Goal: Task Accomplishment & Management: Use online tool/utility

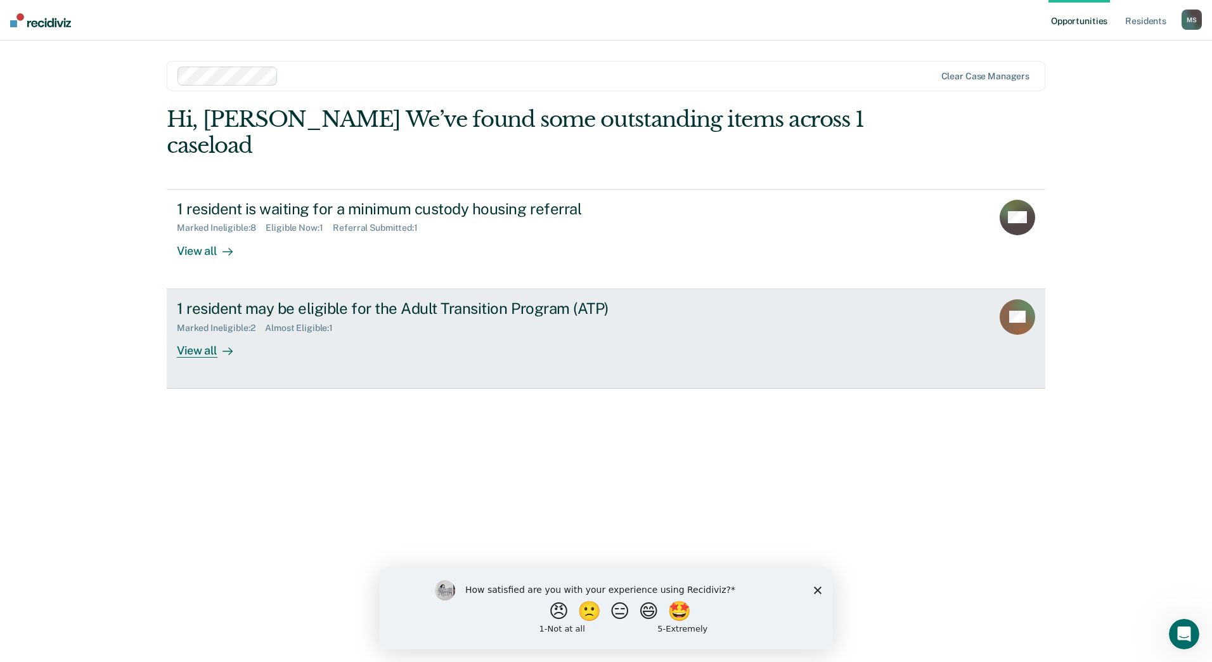
click at [193, 333] on link "1 resident may be eligible for the Adult Transition Program (ATP) Marked Inelig…" at bounding box center [606, 339] width 879 height 100
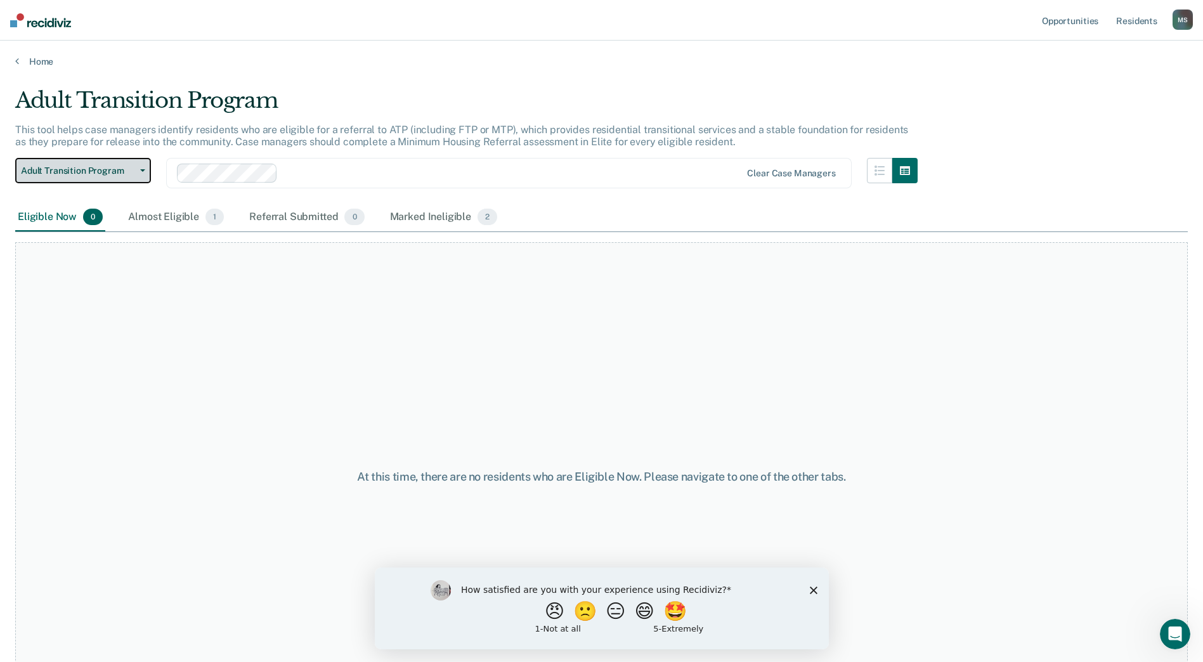
click at [139, 167] on button "Adult Transition Program" at bounding box center [83, 170] width 136 height 25
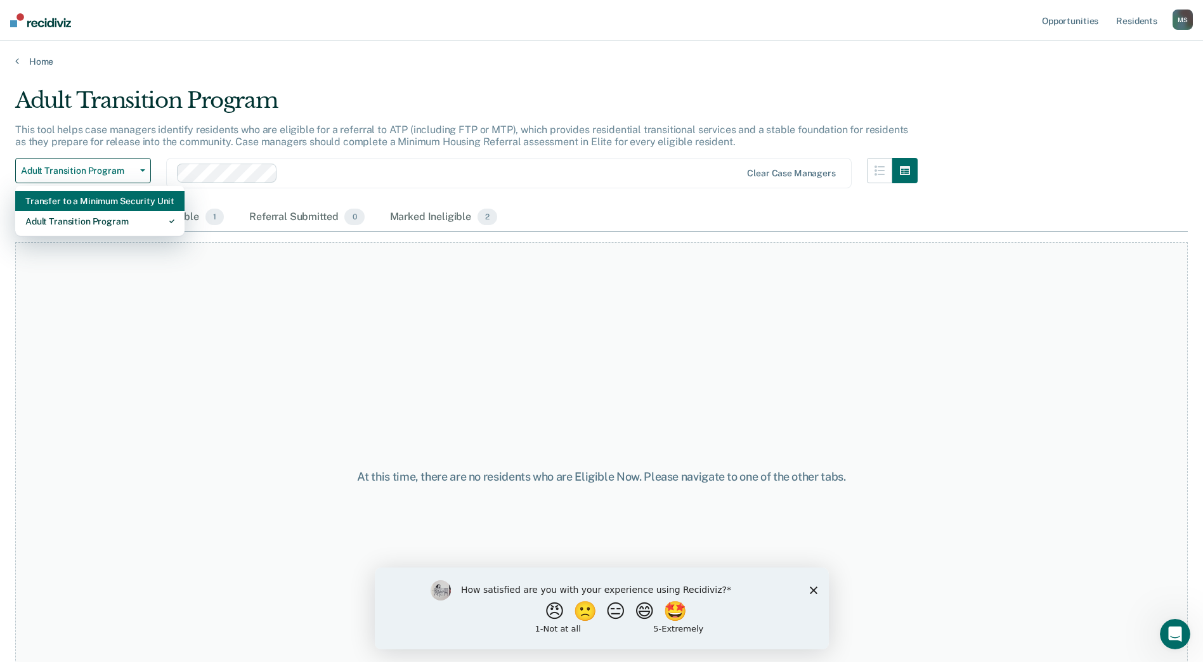
click at [117, 199] on div "Transfer to a Minimum Security Unit" at bounding box center [99, 201] width 149 height 20
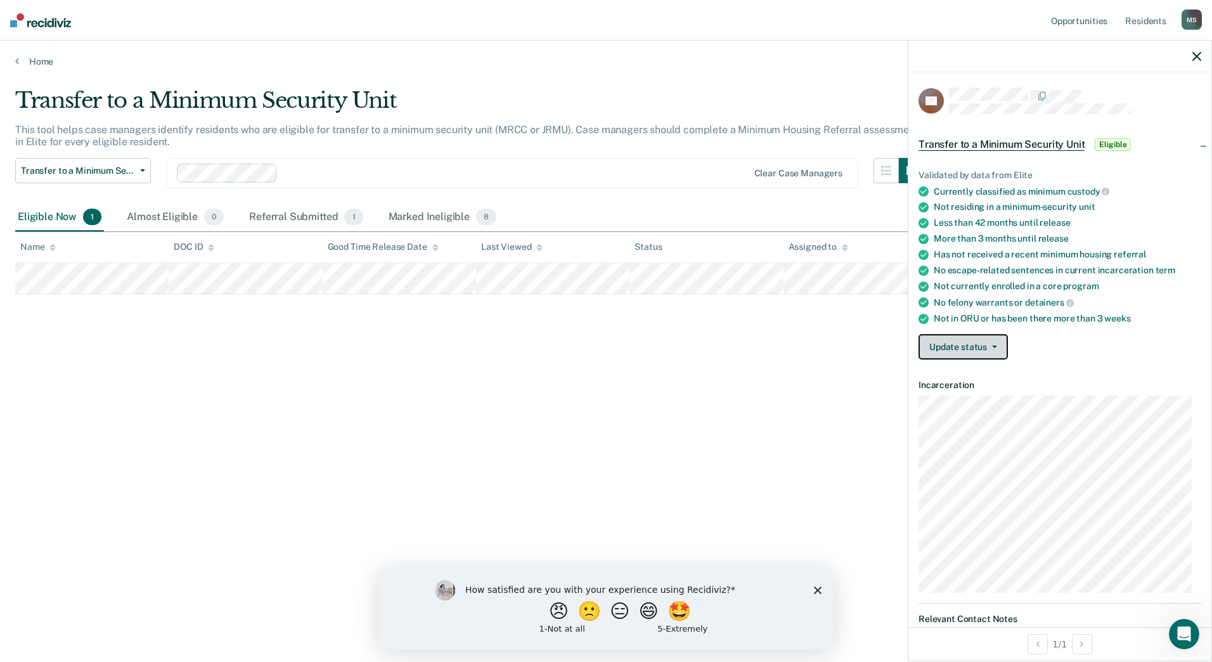
click at [999, 341] on button "Update status" at bounding box center [963, 346] width 89 height 25
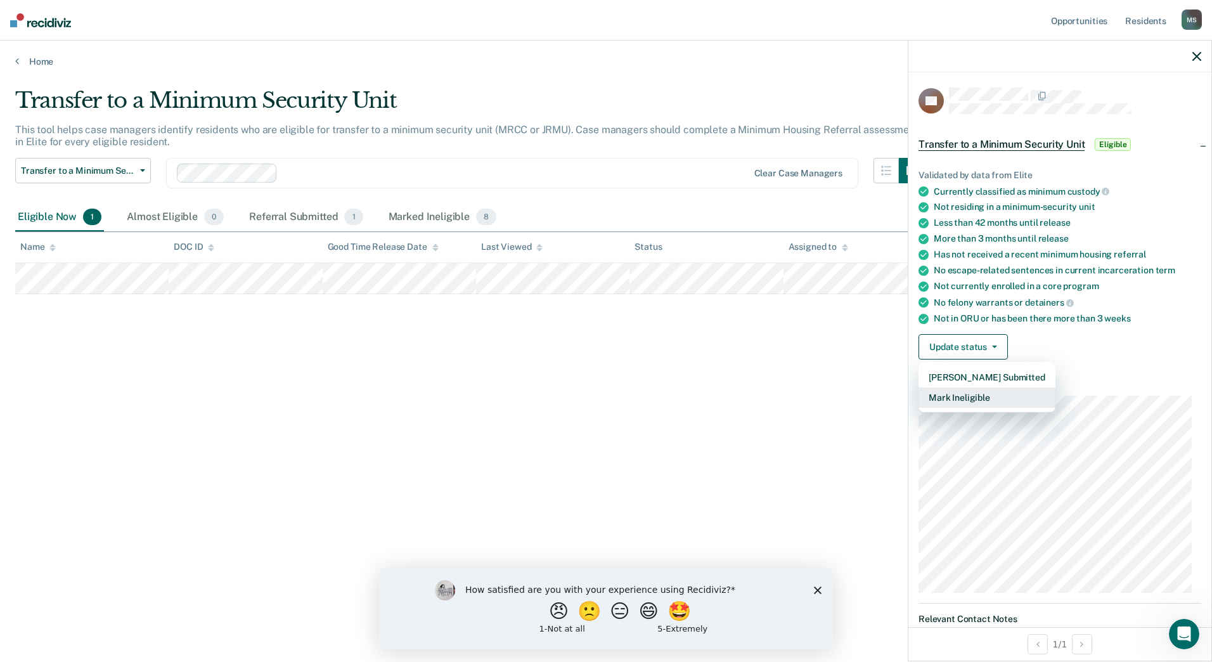
click at [980, 398] on button "Mark Ineligible" at bounding box center [987, 397] width 137 height 20
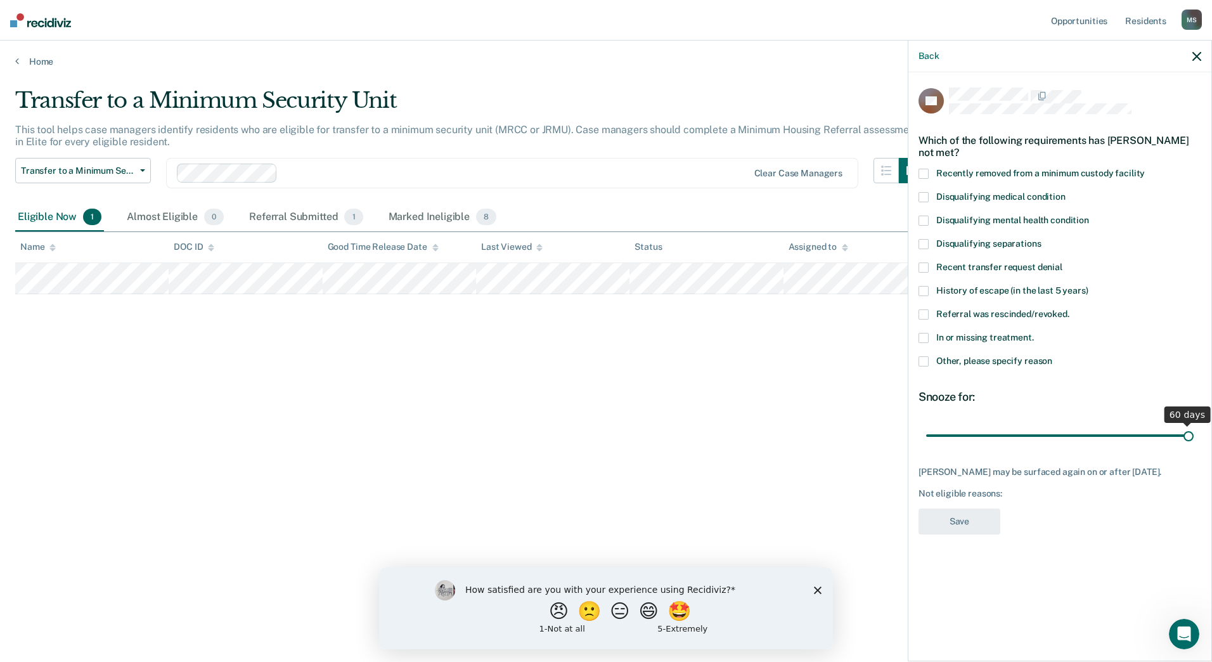
drag, startPoint x: 1056, startPoint y: 431, endPoint x: 1200, endPoint y: 427, distance: 144.0
type input "60"
click at [1194, 427] on input "range" at bounding box center [1060, 435] width 268 height 22
click at [925, 360] on span at bounding box center [924, 361] width 10 height 10
click at [1053, 356] on input "Other, please specify reason" at bounding box center [1053, 356] width 0 height 0
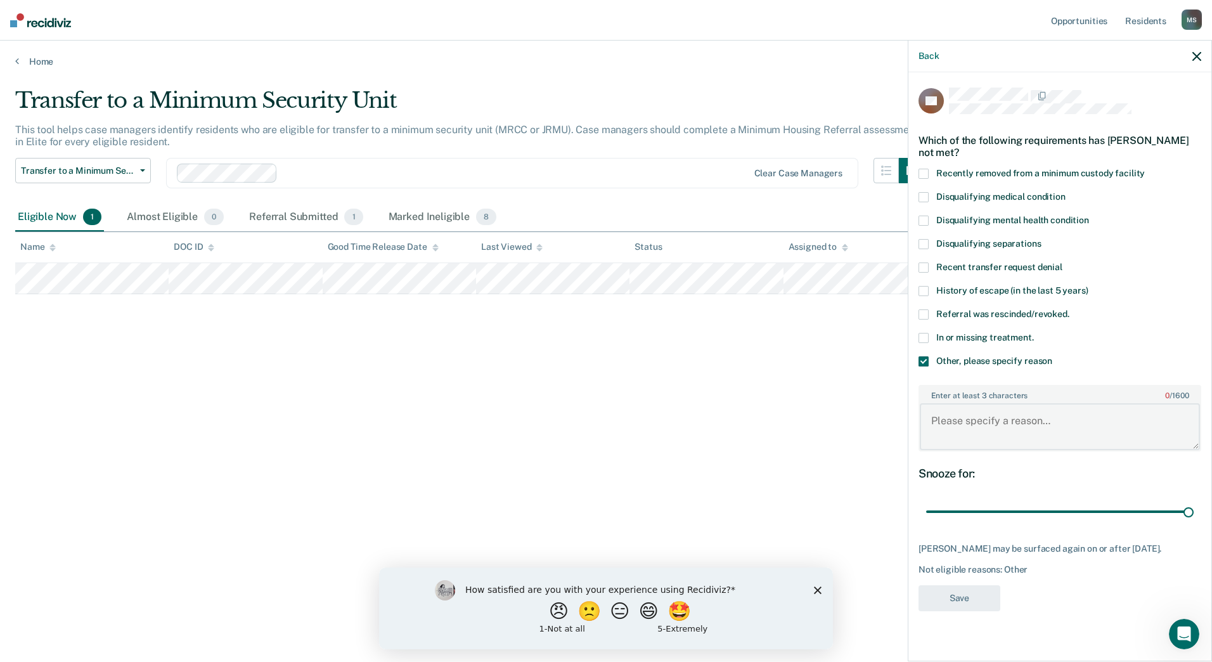
click at [1054, 406] on textarea "Enter at least 3 characters 0 / 1600" at bounding box center [1060, 426] width 280 height 47
type textarea "Rough Rider Industry hold."
click at [973, 611] on button "Save" at bounding box center [960, 598] width 82 height 26
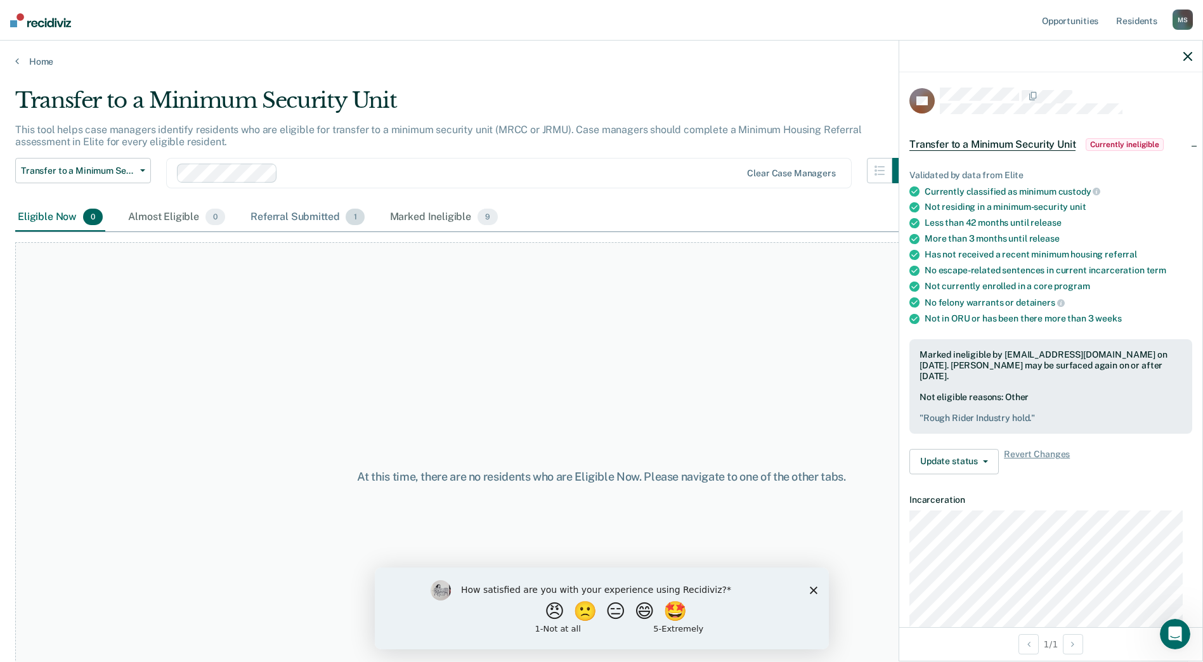
click at [284, 214] on div "Referral Submitted 1" at bounding box center [307, 218] width 119 height 28
